Goal: Find specific page/section: Find specific page/section

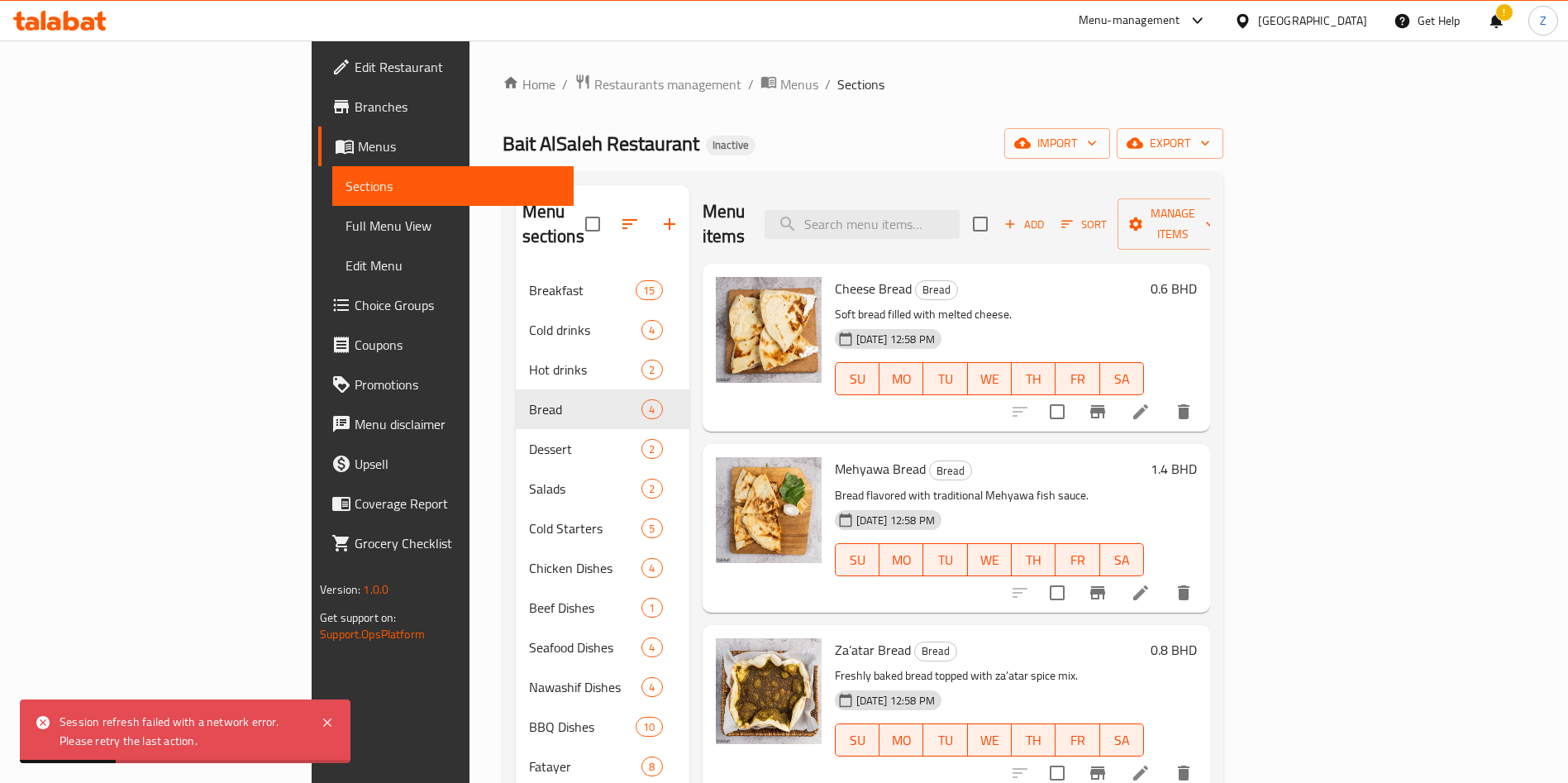
scroll to position [231, 0]
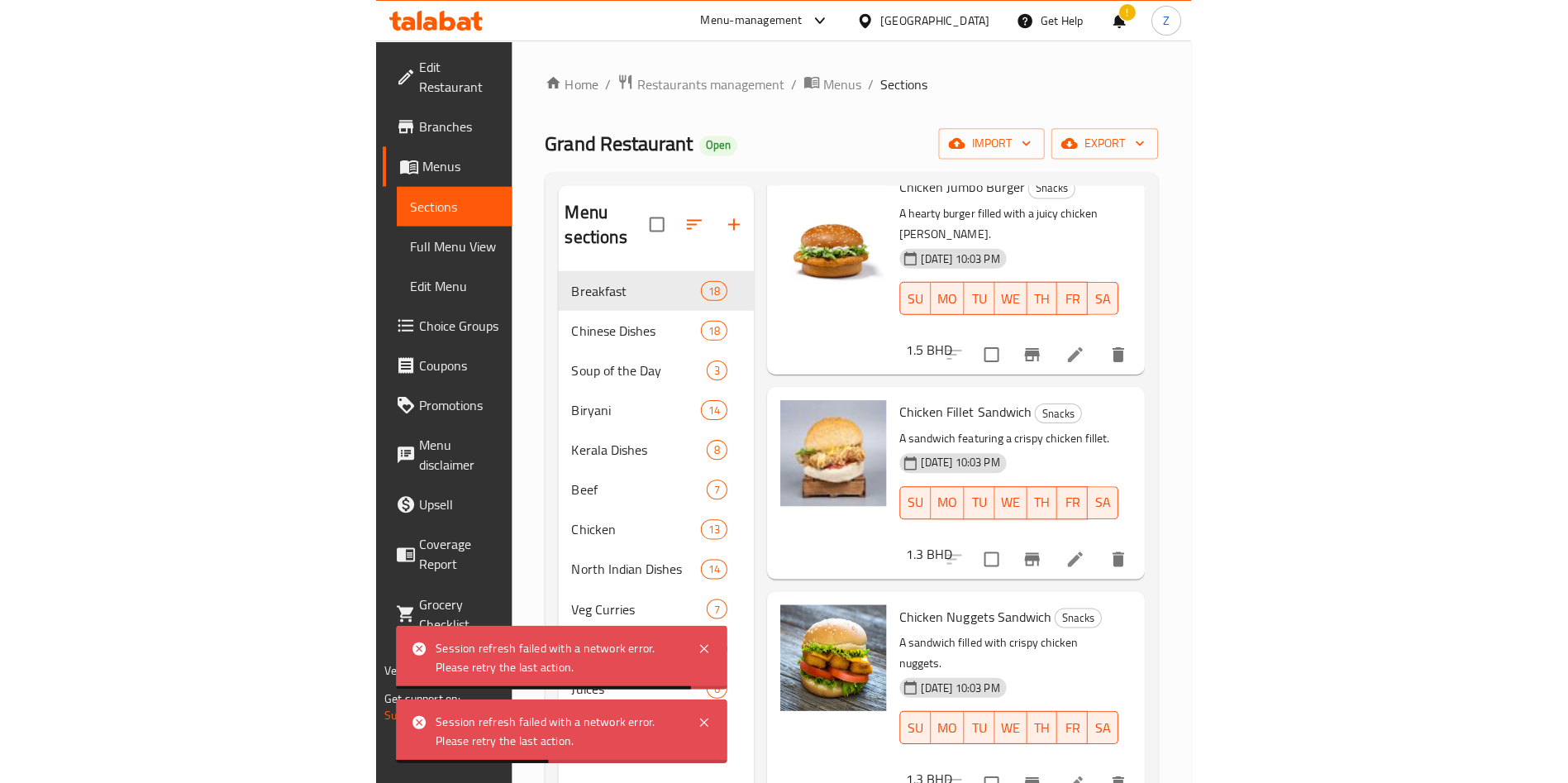
scroll to position [343, 0]
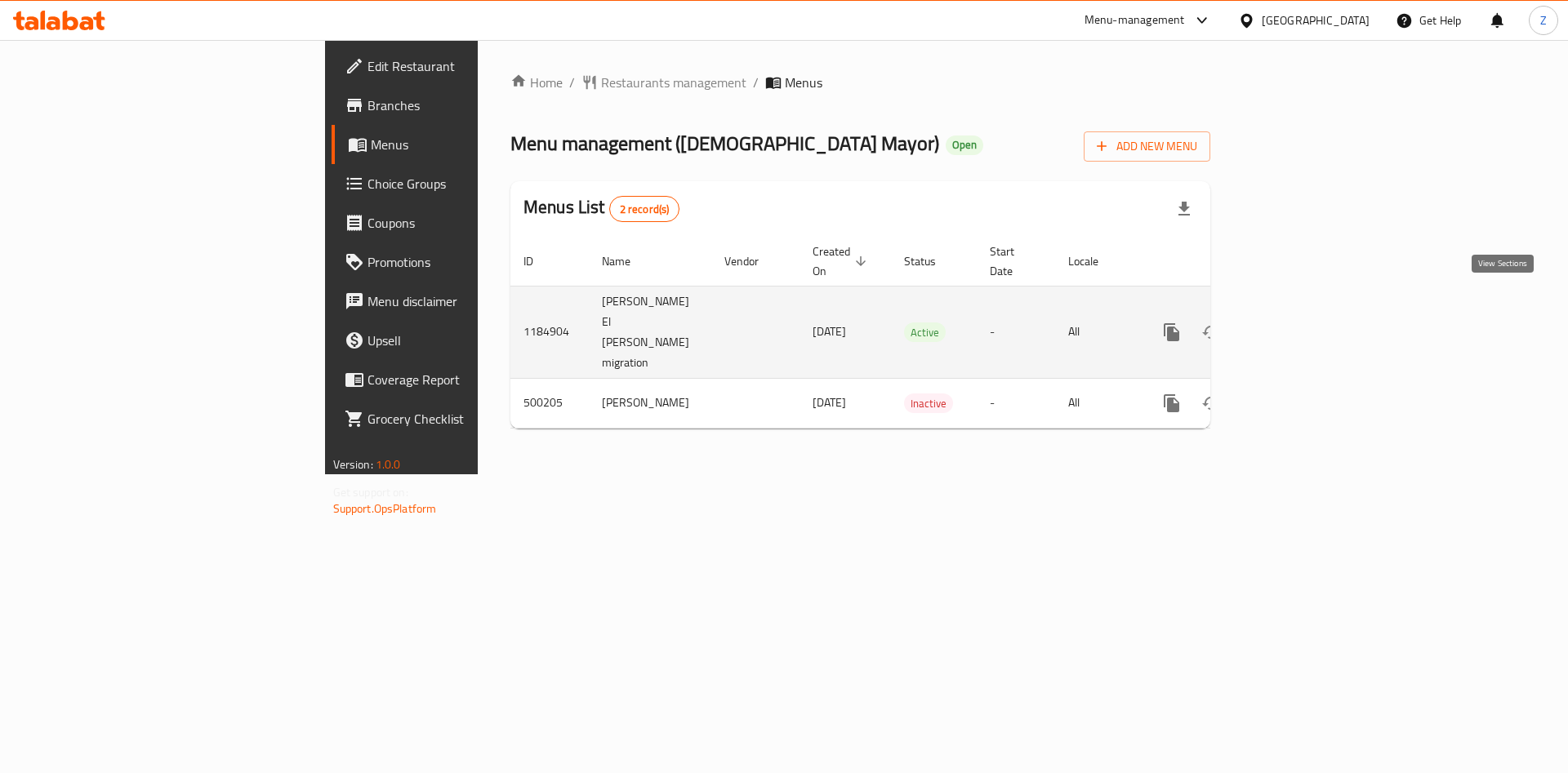
click at [1309, 312] on link "enhanced table" at bounding box center [1289, 332] width 39 height 39
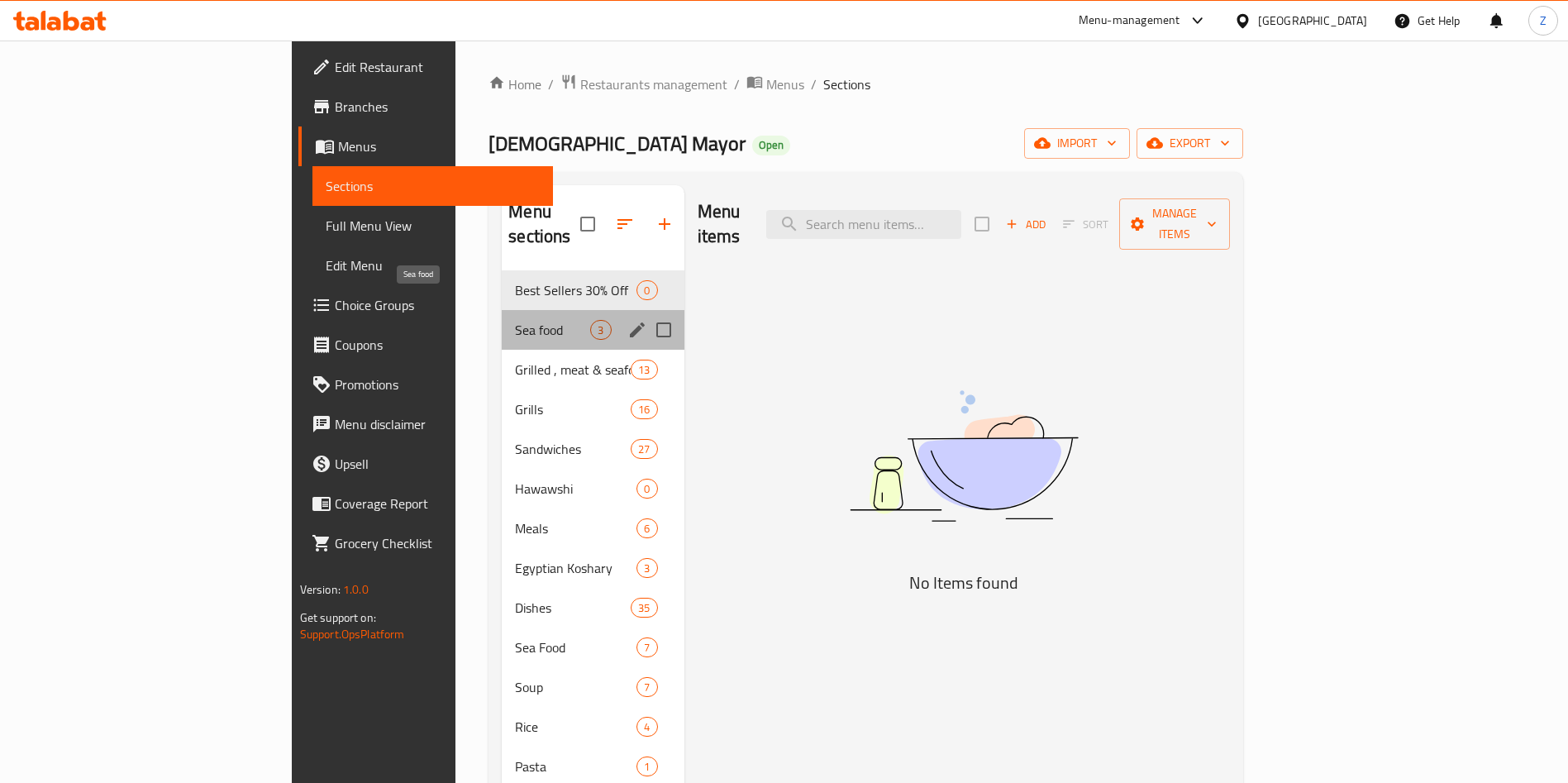
click at [515, 320] on span "Sea food" at bounding box center [552, 330] width 75 height 20
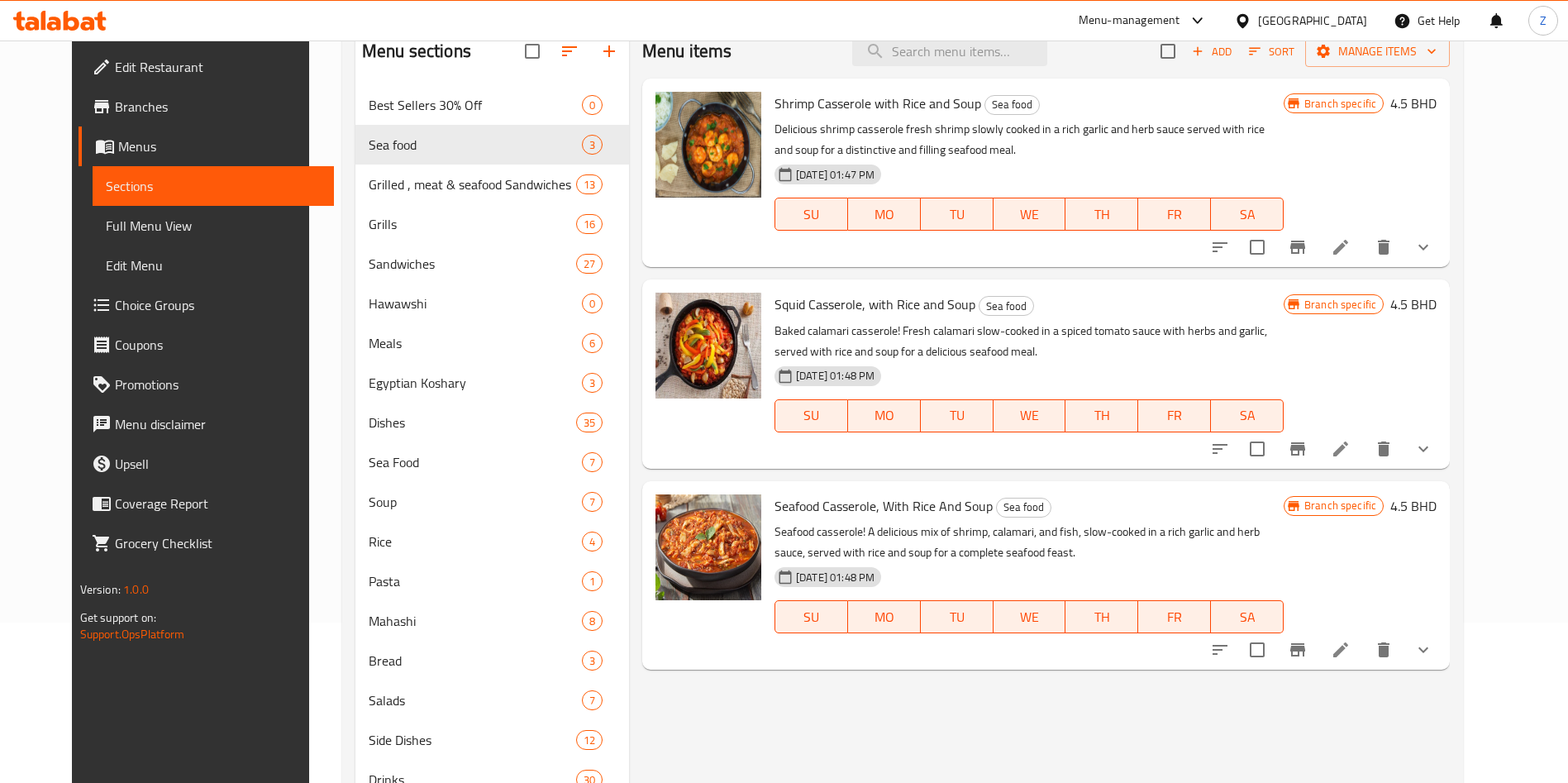
scroll to position [124, 0]
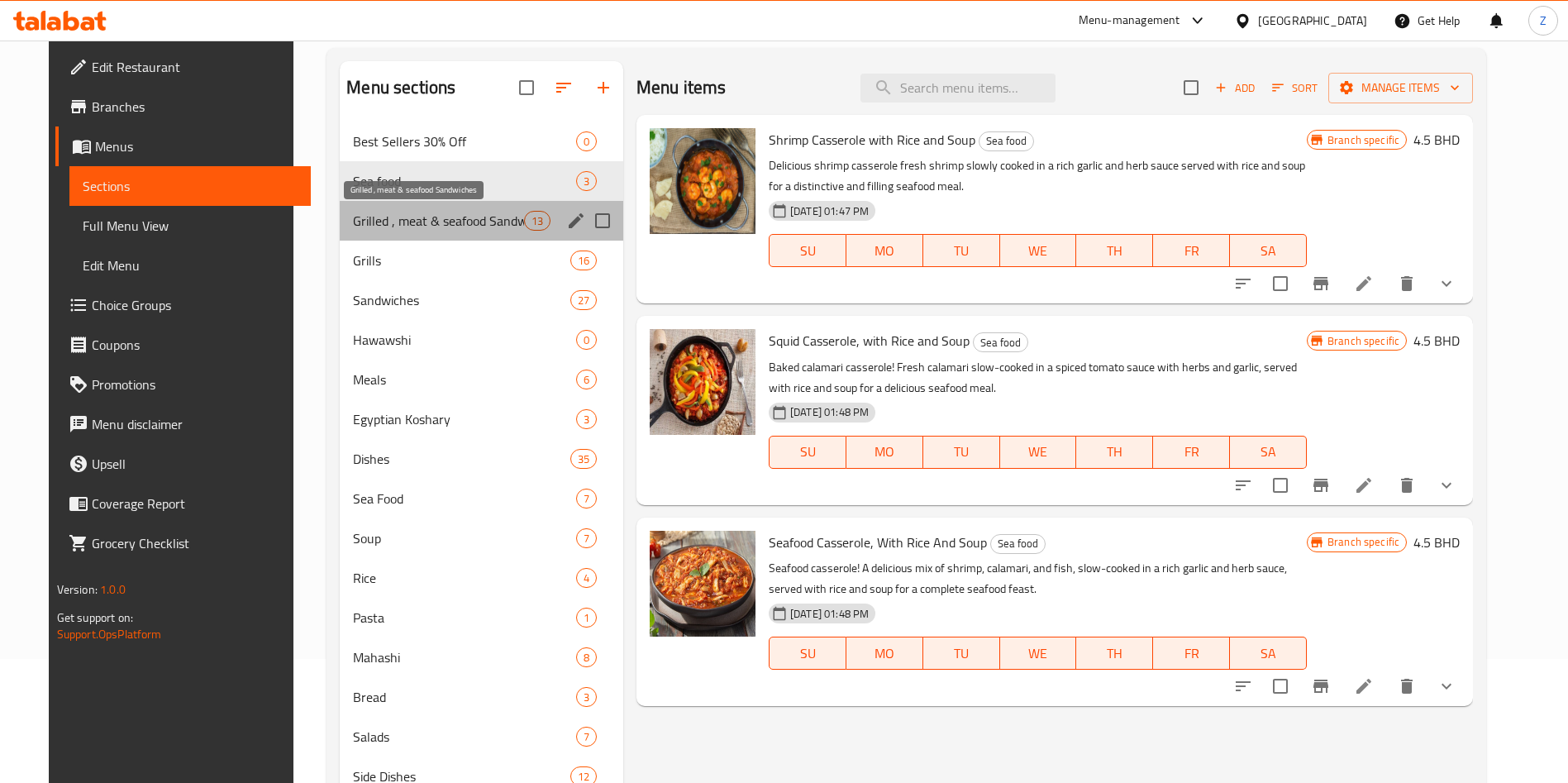
click at [465, 211] on span "Grilled , meat & seafood Sandwiches" at bounding box center [439, 221] width 170 height 20
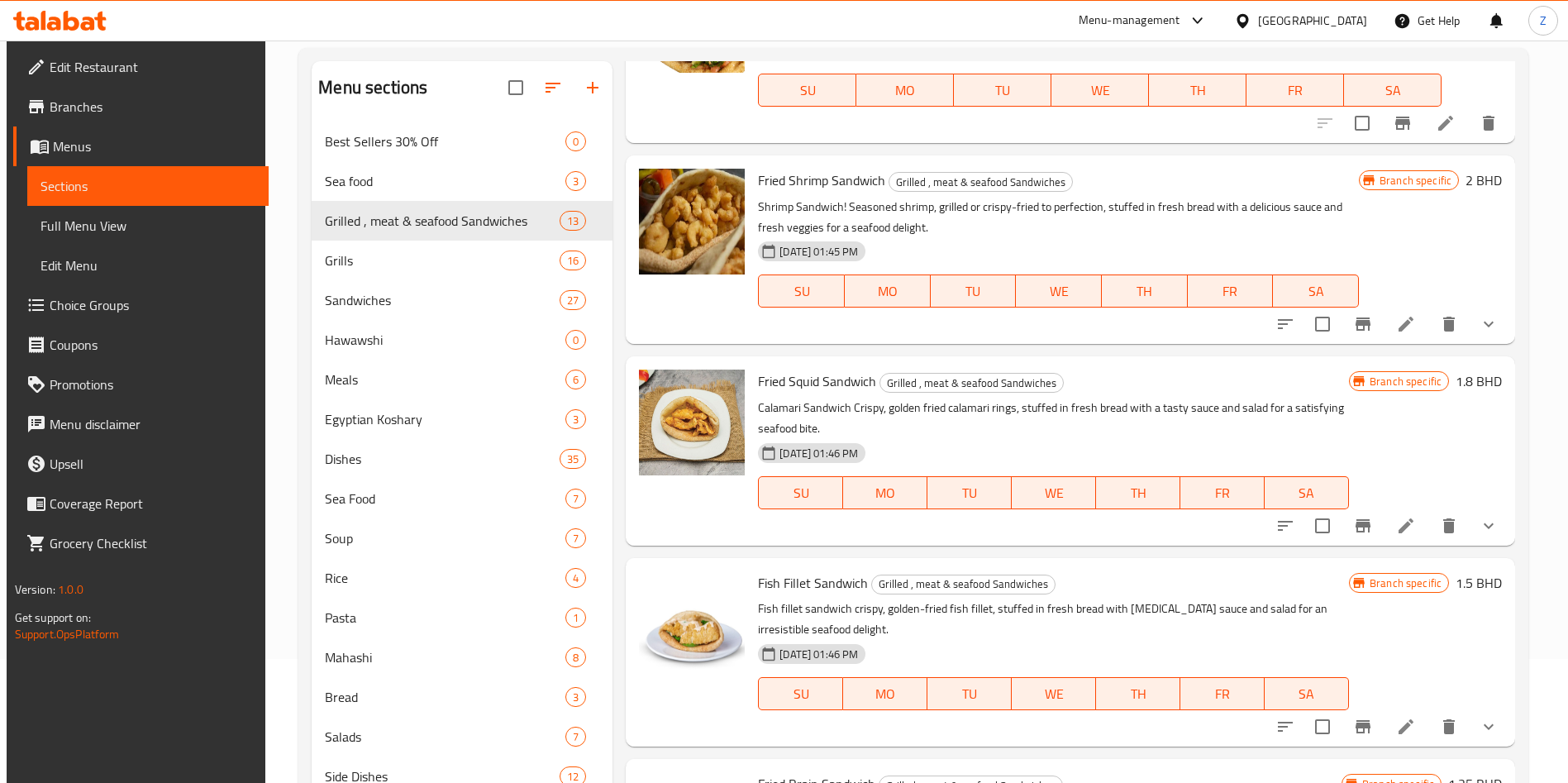
scroll to position [1798, 0]
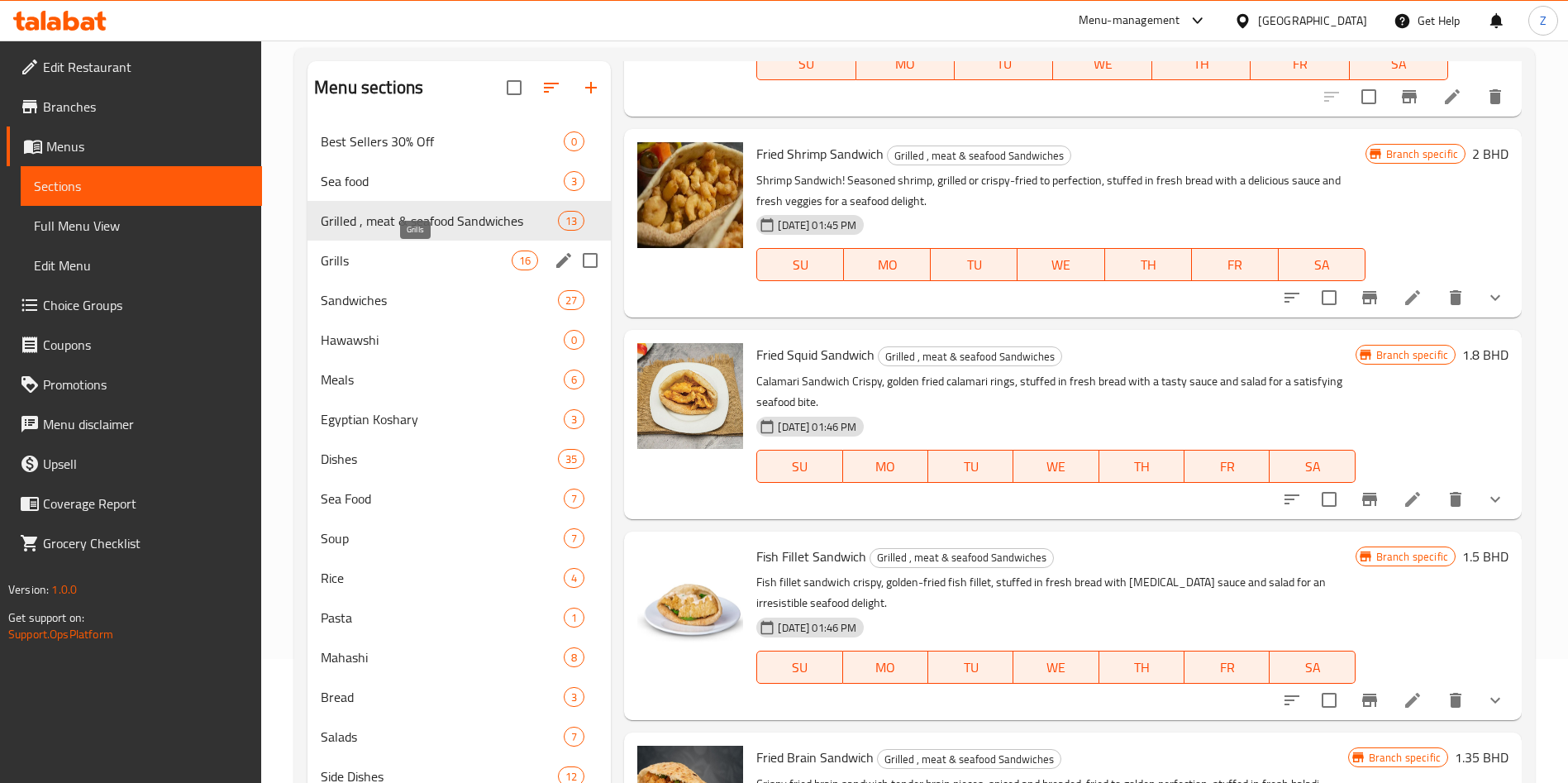
click at [416, 256] on span "Grills" at bounding box center [416, 261] width 191 height 20
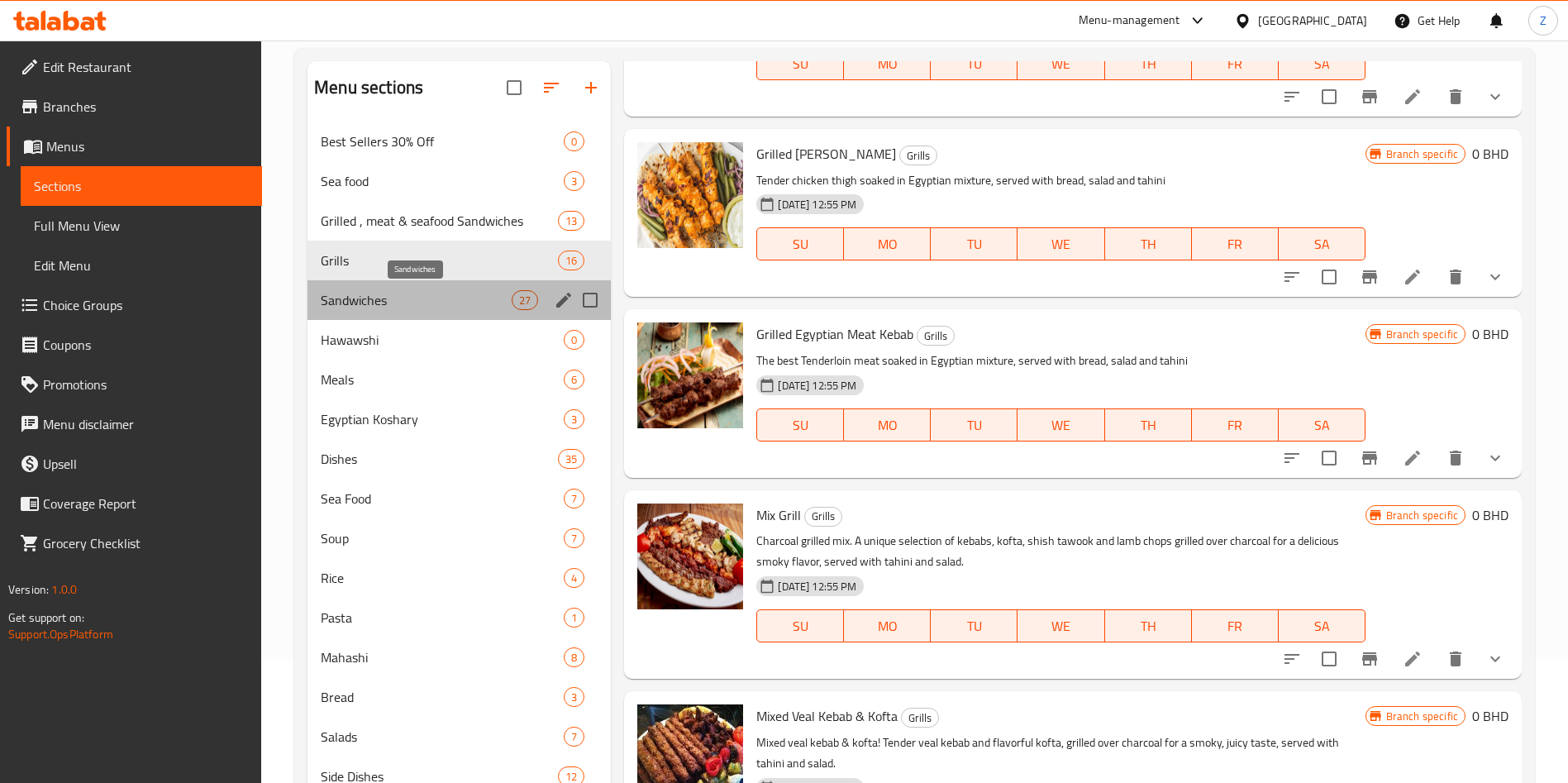
click at [416, 310] on span "Sandwiches" at bounding box center [416, 300] width 191 height 20
